Goal: Navigation & Orientation: Find specific page/section

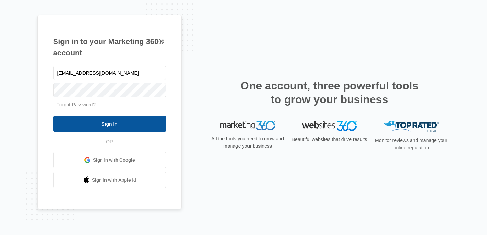
click at [63, 123] on input "Sign In" at bounding box center [109, 123] width 113 height 16
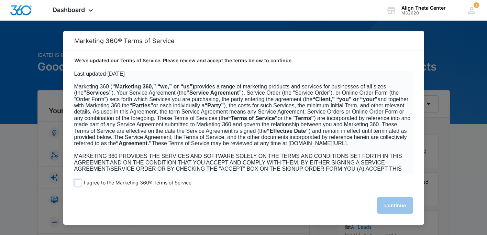
click at [77, 182] on span at bounding box center [77, 182] width 7 height 7
click at [77, 182] on input "I agree to the Marketing 360® Terms of Service" at bounding box center [77, 182] width 7 height 7
checkbox input "true"
click at [395, 206] on button "Continue" at bounding box center [395, 205] width 36 height 16
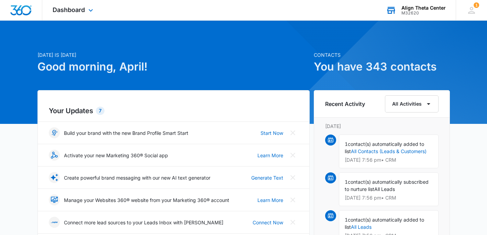
click at [414, 9] on div "Align Theta Center" at bounding box center [423, 7] width 44 height 5
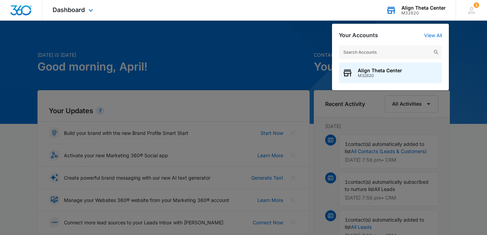
click at [414, 9] on div "Align Theta Center" at bounding box center [423, 7] width 44 height 5
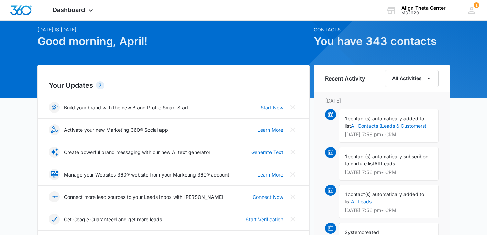
scroll to position [25, 0]
